Goal: Check status

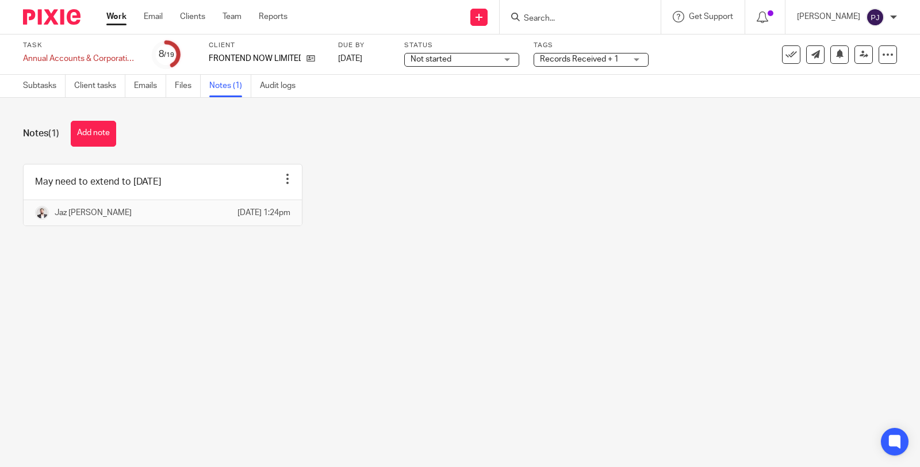
click at [562, 62] on span "Records Received + 1" at bounding box center [579, 59] width 79 height 8
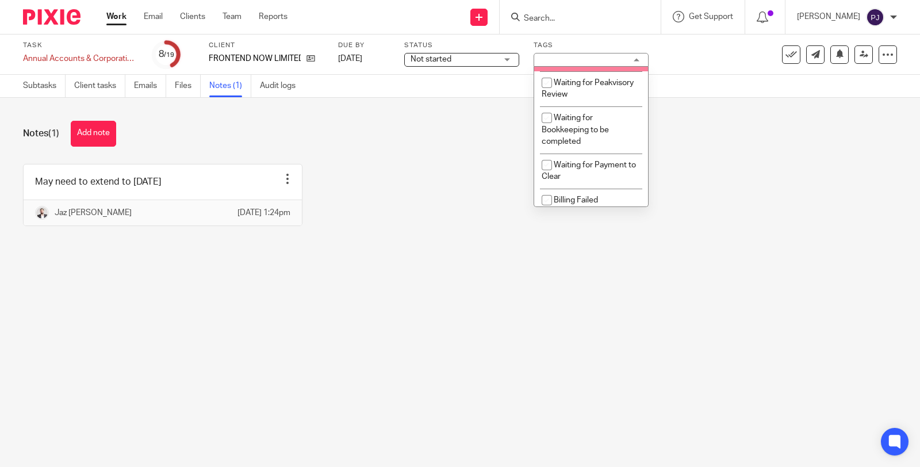
scroll to position [767, 0]
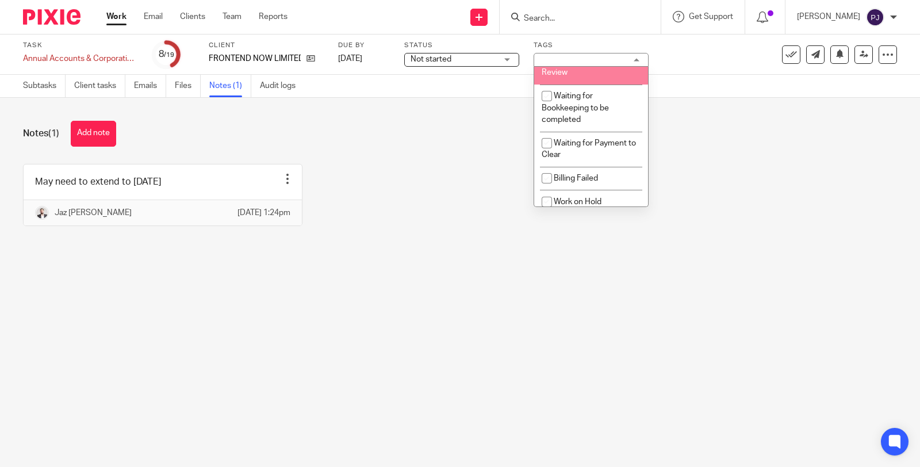
click at [595, 77] on span "Waiting for Peakvisory Review" at bounding box center [588, 67] width 92 height 20
checkbox input "true"
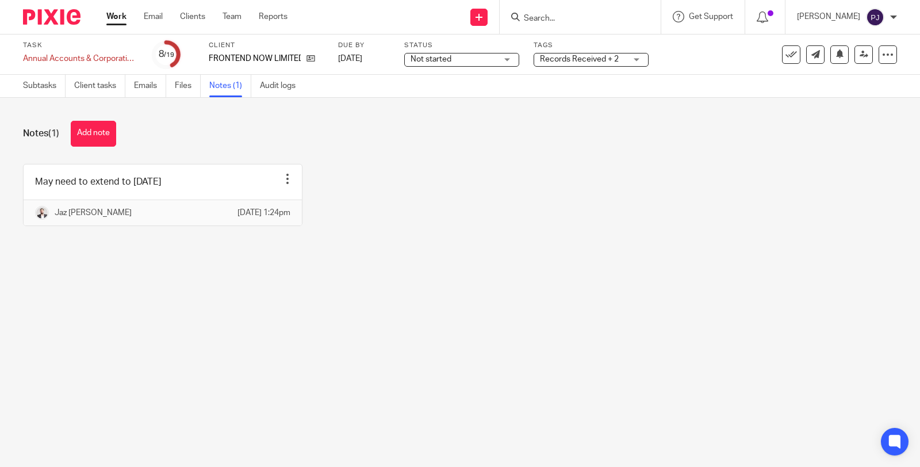
click at [674, 127] on div "Notes (1) Add note" at bounding box center [460, 134] width 874 height 26
click at [116, 13] on link "Work" at bounding box center [116, 17] width 20 height 12
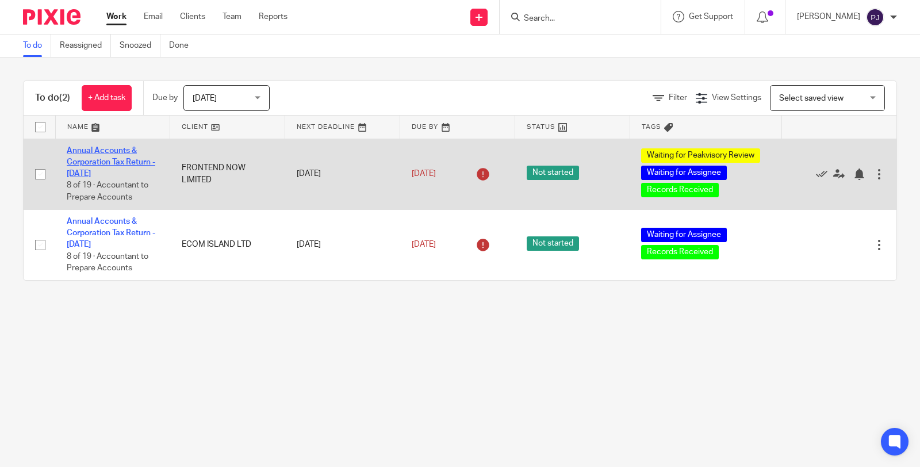
click at [98, 162] on link "Annual Accounts & Corporation Tax Return - [DATE]" at bounding box center [111, 163] width 89 height 32
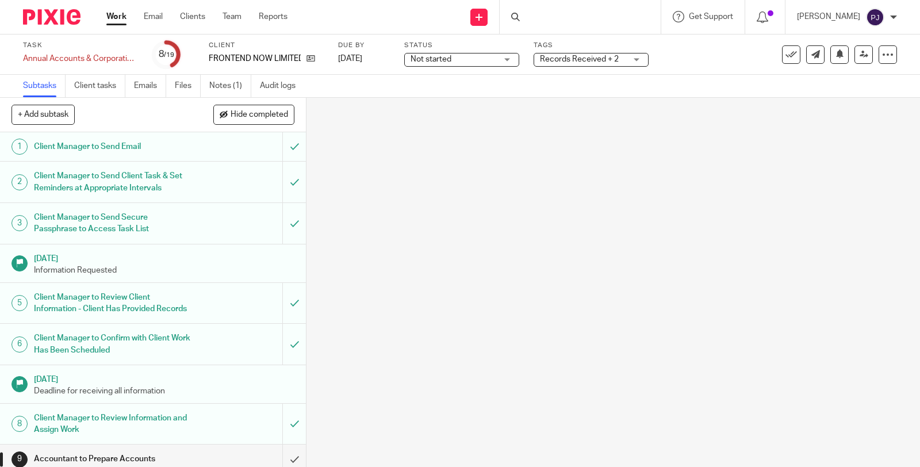
click at [564, 60] on span "Records Received + 2" at bounding box center [579, 59] width 79 height 8
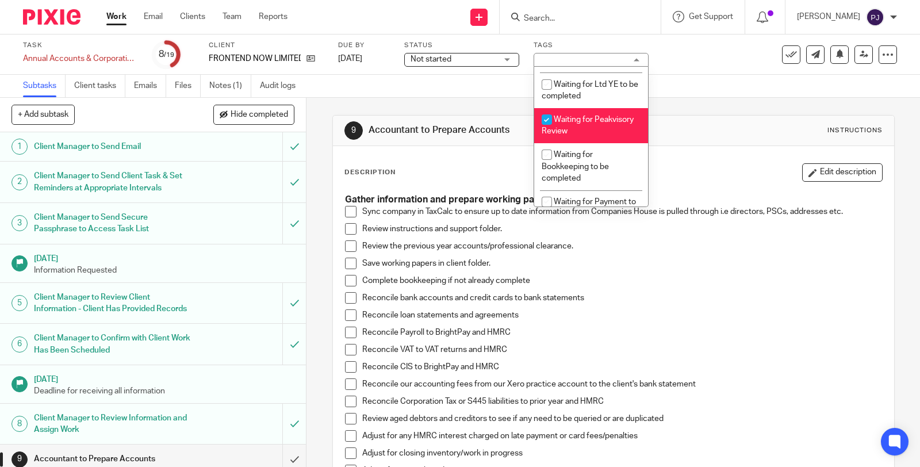
scroll to position [703, 0]
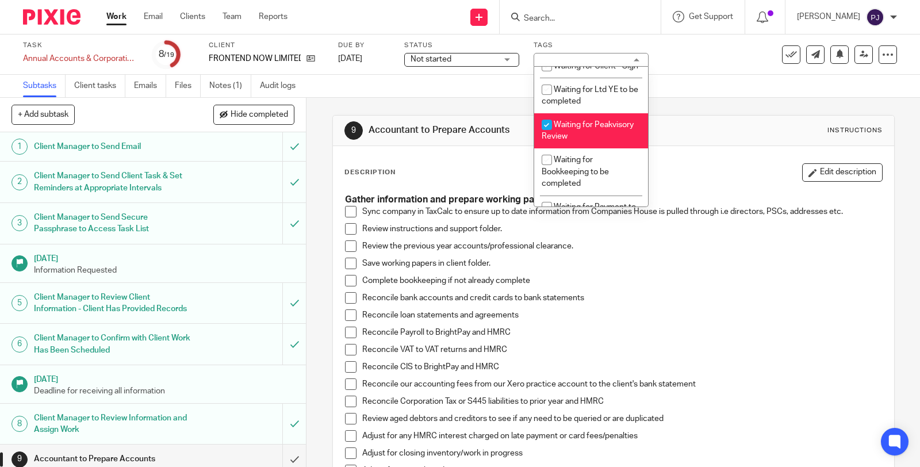
click at [566, 141] on span "Waiting for Peakvisory Review" at bounding box center [588, 131] width 92 height 20
checkbox input "false"
